Goal: Book appointment/travel/reservation

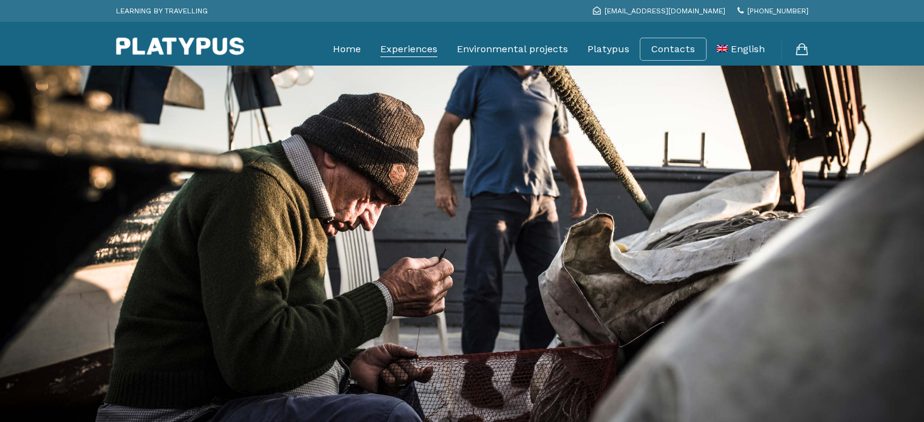
click at [396, 47] on link "Experiences" at bounding box center [408, 49] width 57 height 30
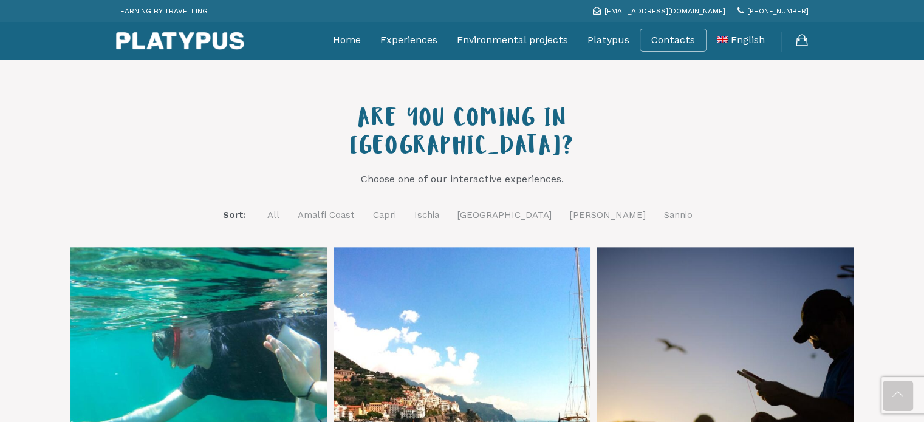
scroll to position [398, 0]
click at [439, 207] on link "Ischia" at bounding box center [426, 214] width 25 height 15
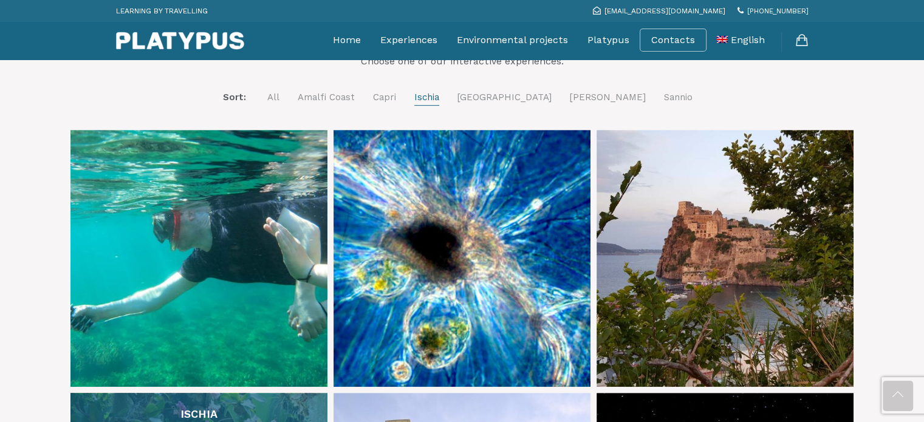
scroll to position [514, 0]
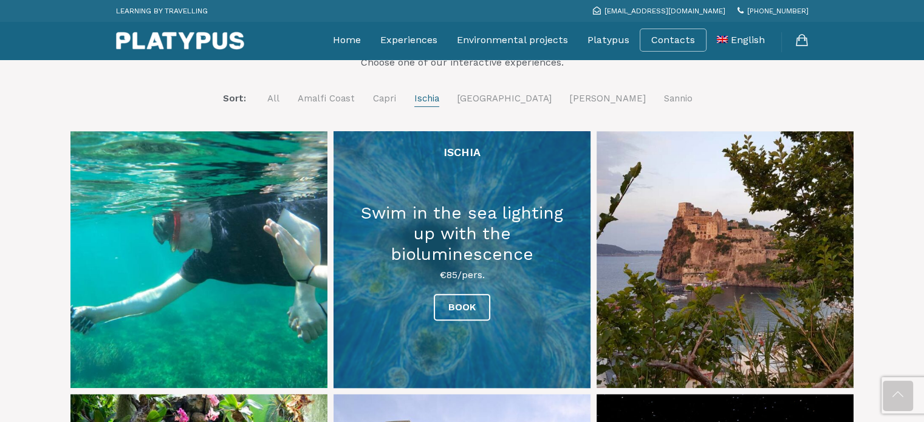
click at [465, 252] on link at bounding box center [461, 259] width 257 height 257
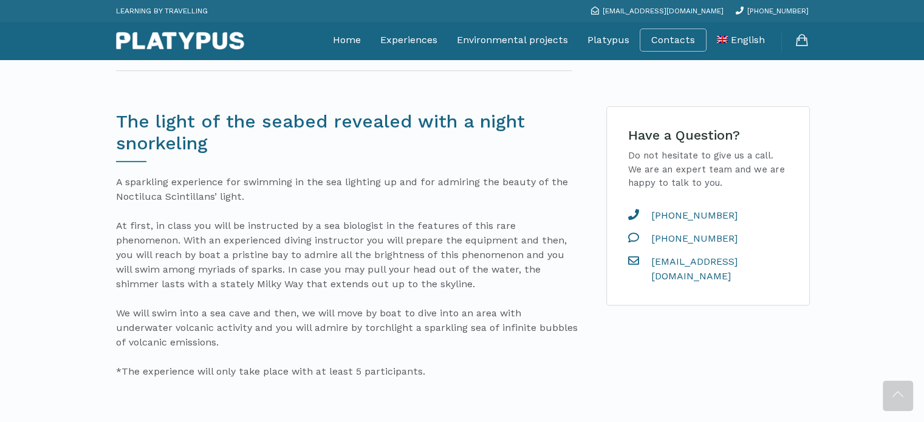
scroll to position [333, 0]
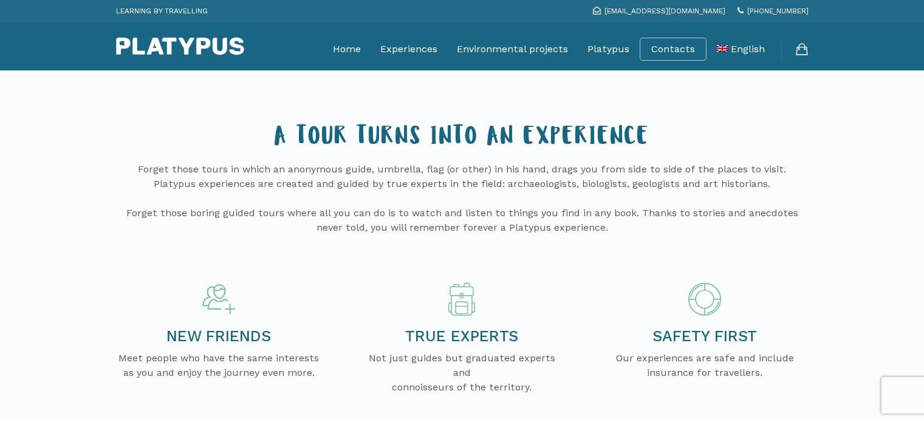
scroll to position [514, 0]
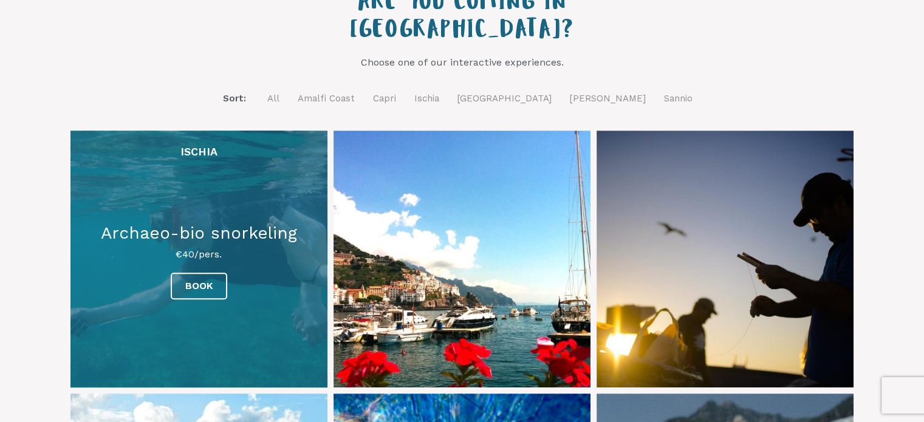
click at [219, 262] on link at bounding box center [198, 259] width 257 height 257
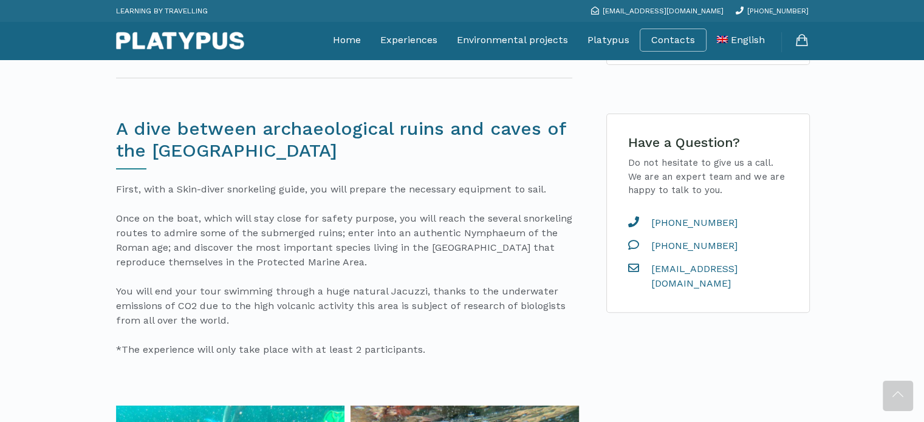
scroll to position [321, 0]
click at [459, 239] on p "First, with a Skin-diver snorkeling guide, you will prepare the necessary equip…" at bounding box center [347, 269] width 463 height 175
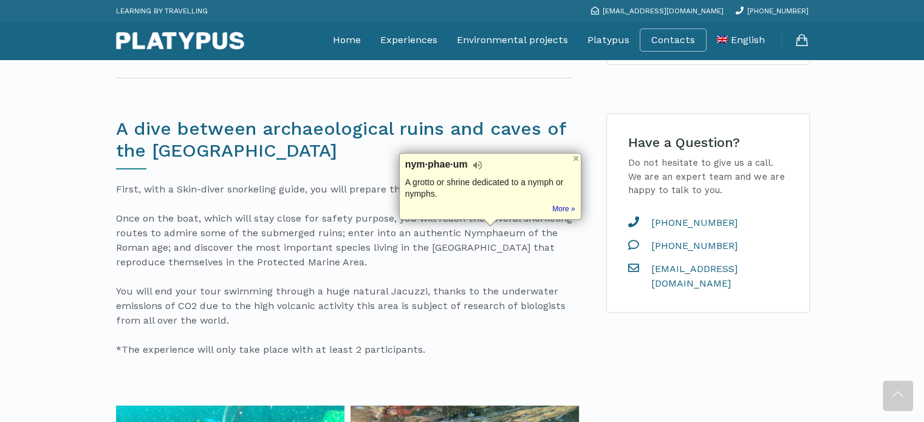
click at [395, 282] on p "First, with a Skin-diver snorkeling guide, you will prepare the necessary equip…" at bounding box center [347, 269] width 463 height 175
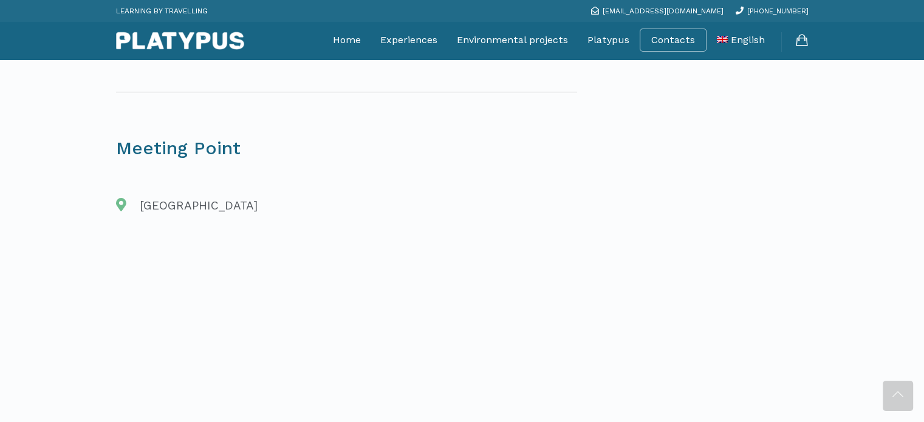
scroll to position [1462, 0]
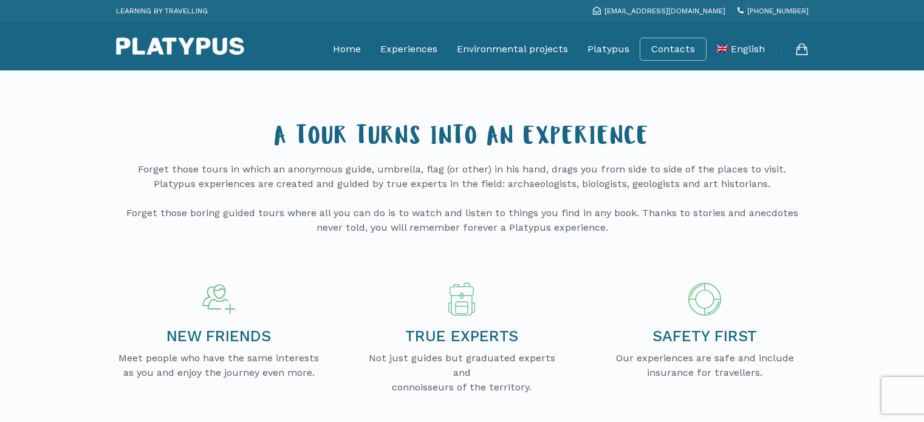
scroll to position [514, 0]
